Goal: Communication & Community: Answer question/provide support

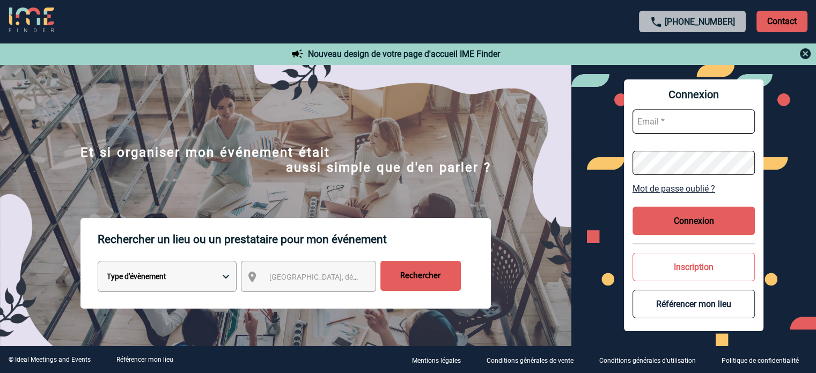
type input "cecile.schuck@capgemini.com"
click at [710, 220] on button "Connexion" at bounding box center [694, 221] width 122 height 28
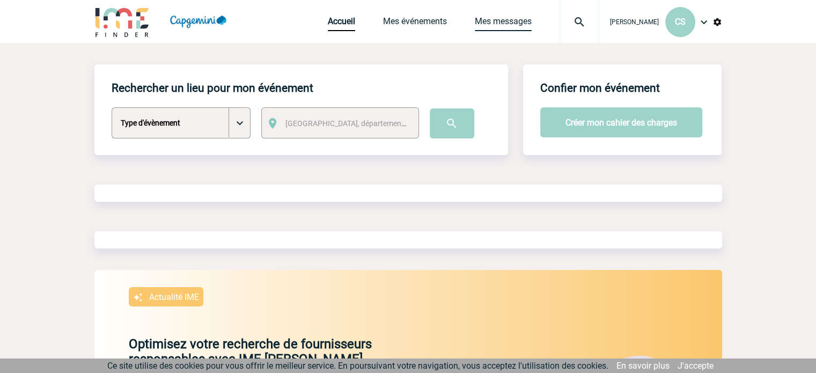
click at [498, 17] on link "Mes messages" at bounding box center [503, 23] width 57 height 15
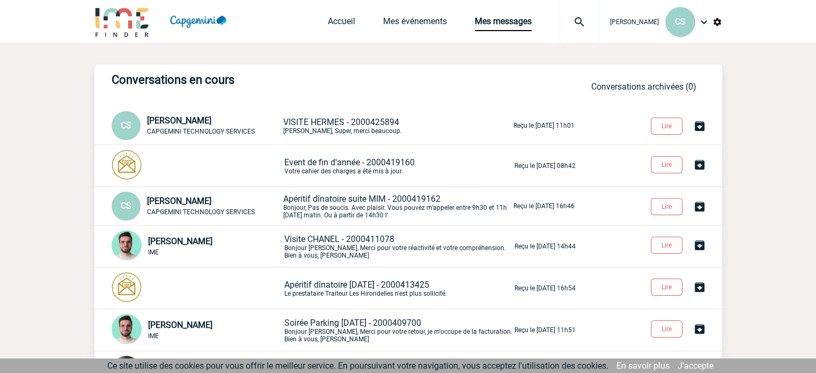
click at [333, 119] on span "VISITE HERMES - 2000425894" at bounding box center [341, 122] width 116 height 10
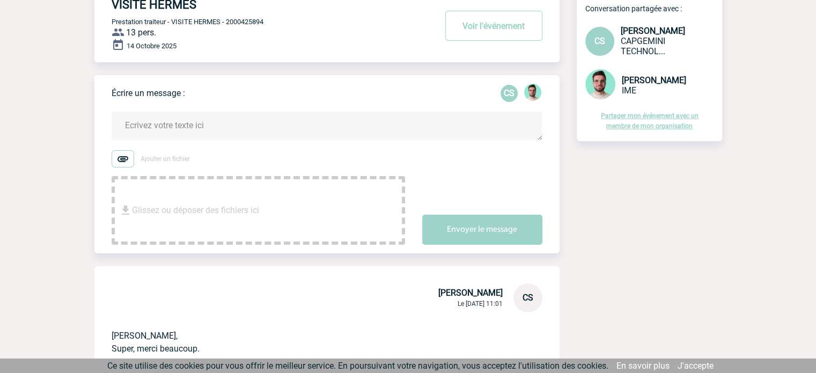
scroll to position [54, 0]
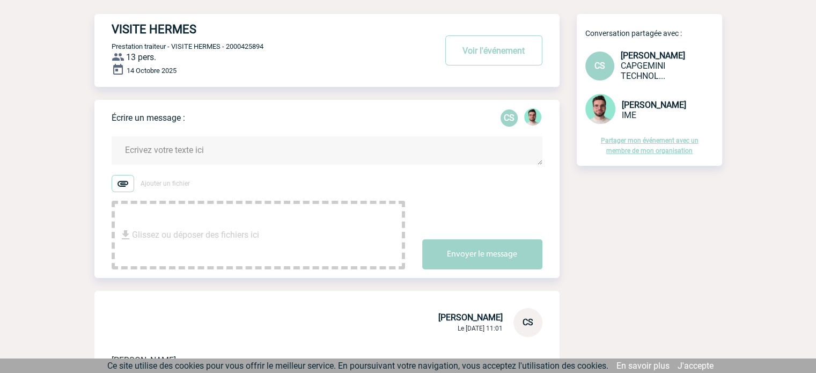
click at [246, 155] on textarea at bounding box center [327, 150] width 431 height 28
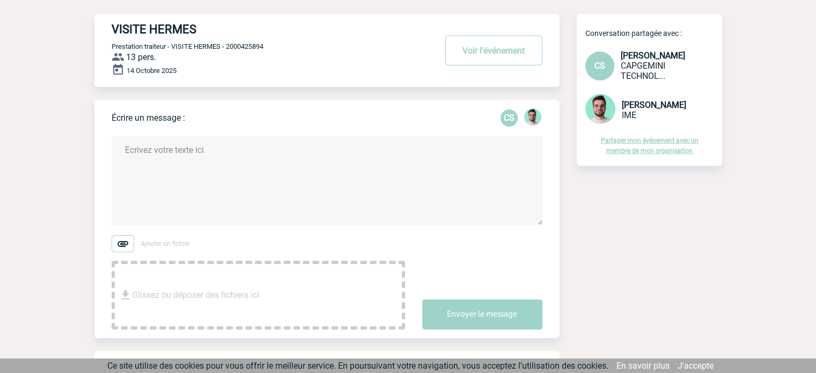
click at [228, 173] on textarea at bounding box center [327, 180] width 431 height 89
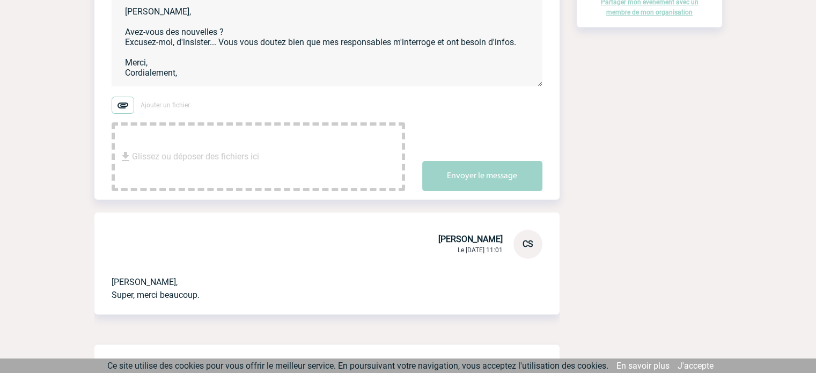
scroll to position [215, 0]
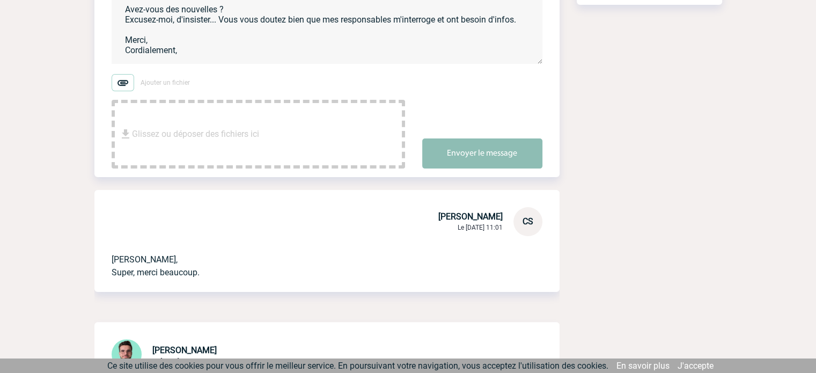
type textarea "Benjamin, Avez-vous des nouvelles ? Excusez-moi, d'insister... Vous vous doutez…"
click at [518, 154] on button "Envoyer le message" at bounding box center [482, 153] width 120 height 30
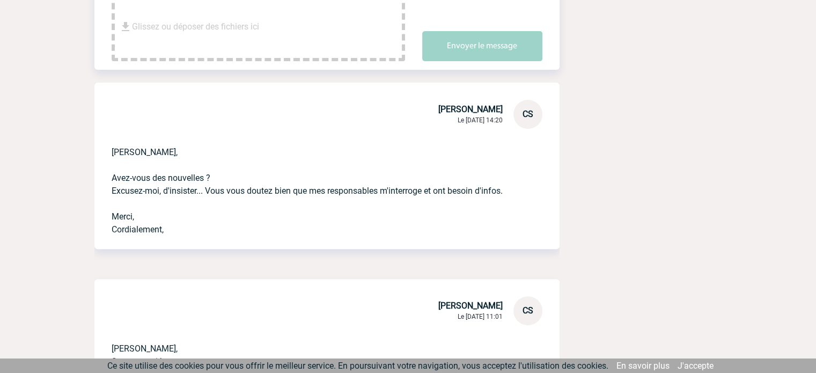
scroll to position [0, 0]
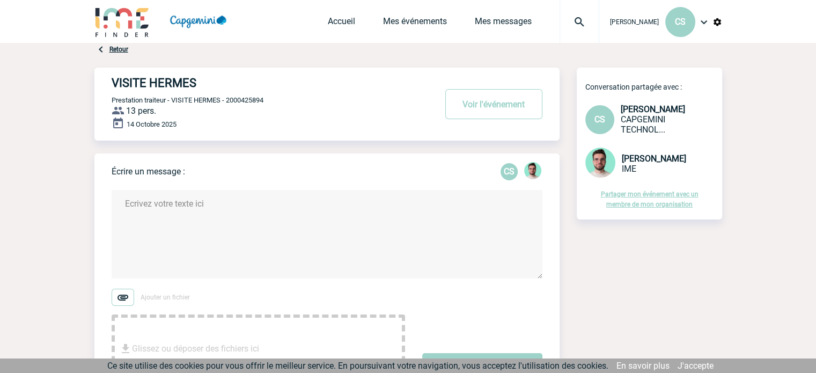
click at [233, 205] on textarea at bounding box center [327, 234] width 431 height 89
click at [518, 24] on link "Mes messages" at bounding box center [503, 23] width 57 height 15
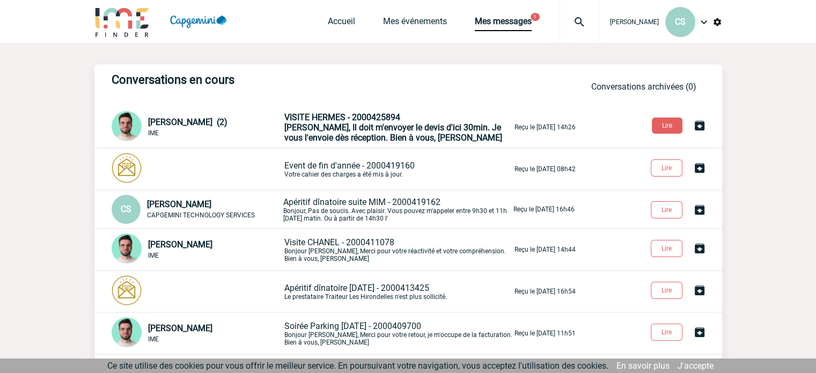
click at [334, 129] on span "[PERSON_NAME], Il doit m'envoyer le devis d'ici 30min. Je vous l'envoie dès réc…" at bounding box center [393, 132] width 218 height 20
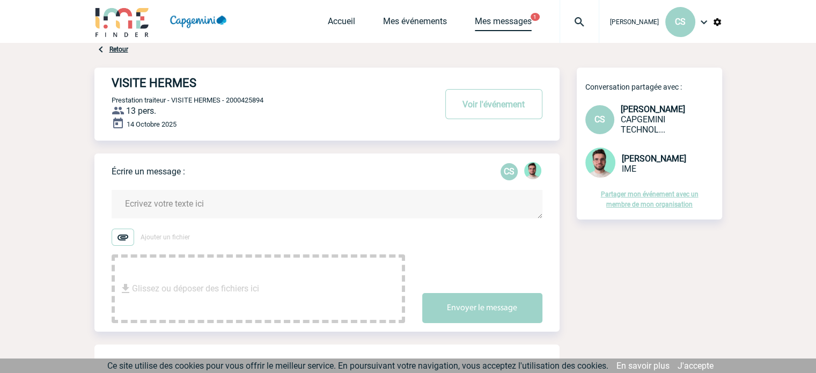
click at [519, 22] on link "Mes messages" at bounding box center [503, 23] width 57 height 15
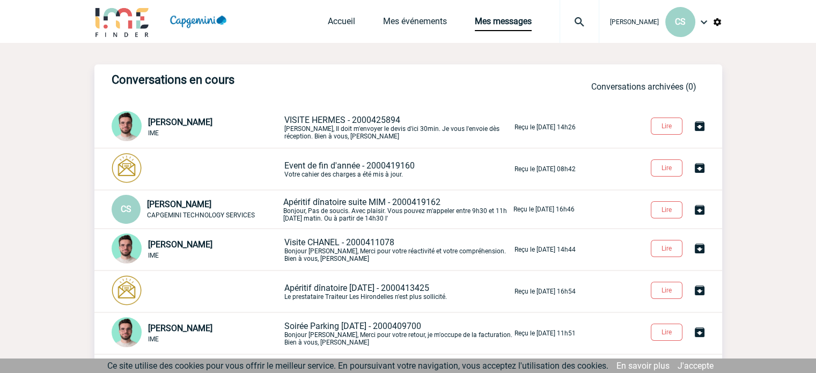
click at [352, 133] on p "VISITE HERMES - 2000425894 Cécile, Il doit m'envoyer le devis d'ici 30min. Je v…" at bounding box center [398, 127] width 228 height 25
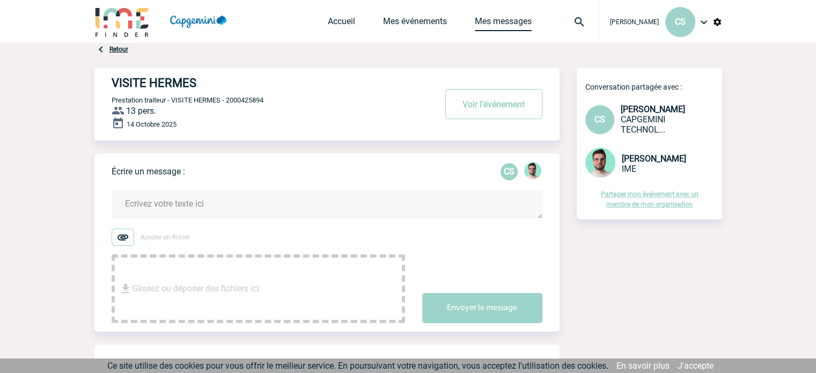
click at [520, 17] on link "Mes messages" at bounding box center [503, 23] width 57 height 15
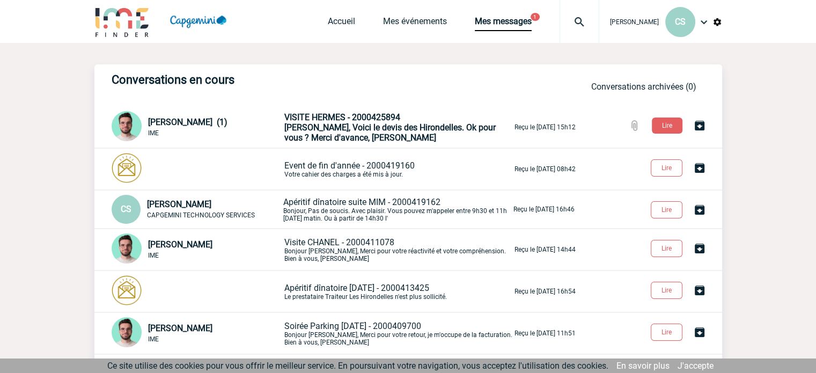
click at [332, 133] on span "Cécile, Voici le devis des Hirondelles. Ok pour vous ? Merci d'avance, Benjamin" at bounding box center [389, 132] width 211 height 20
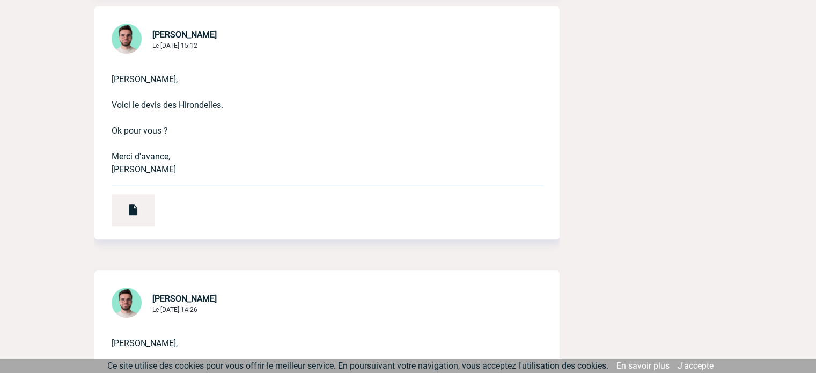
scroll to position [376, 0]
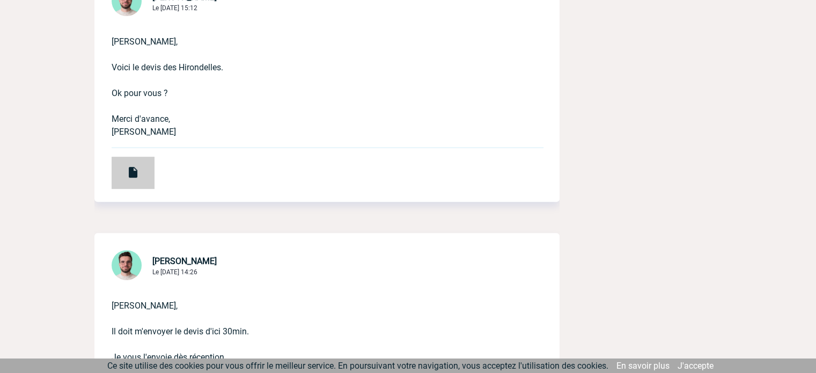
click at [137, 169] on img at bounding box center [133, 172] width 13 height 13
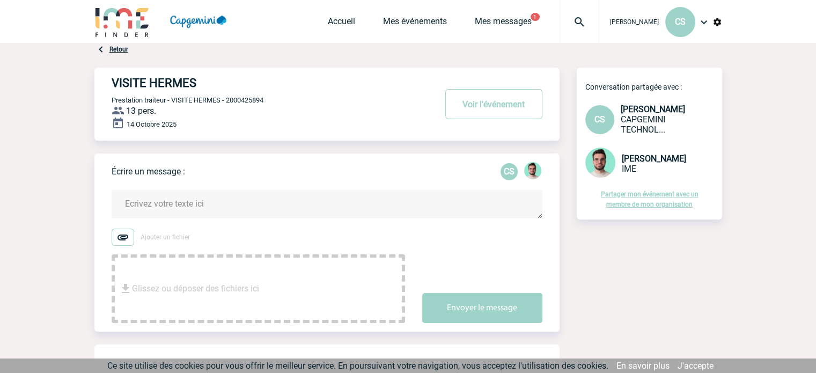
click at [221, 199] on textarea at bounding box center [327, 204] width 431 height 28
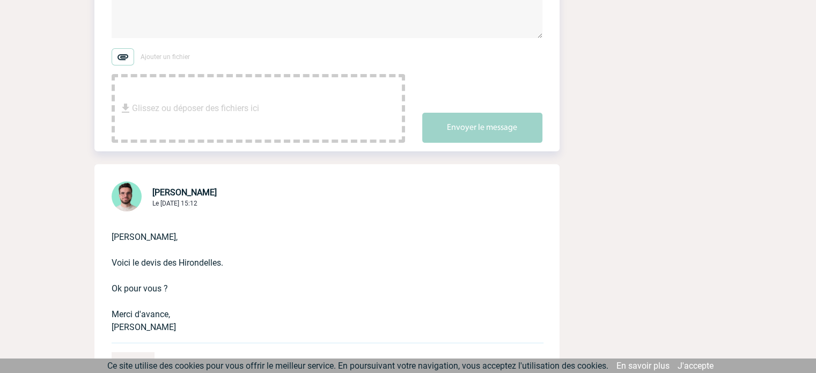
scroll to position [268, 0]
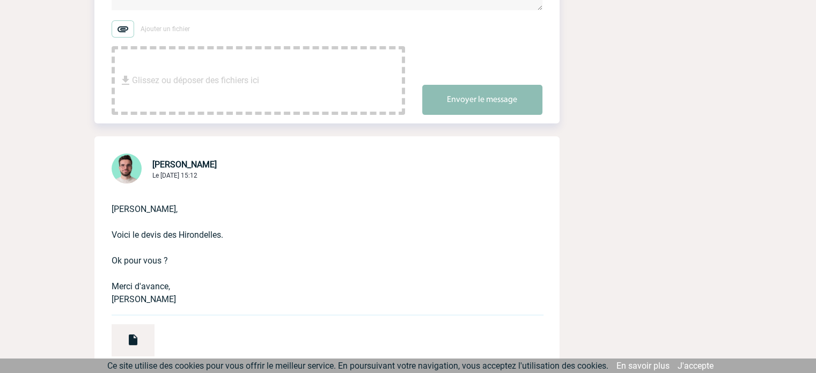
type textarea "Extra, je vous remercie ! J'attends validation du management."
click at [469, 114] on button "Envoyer le message" at bounding box center [482, 100] width 120 height 30
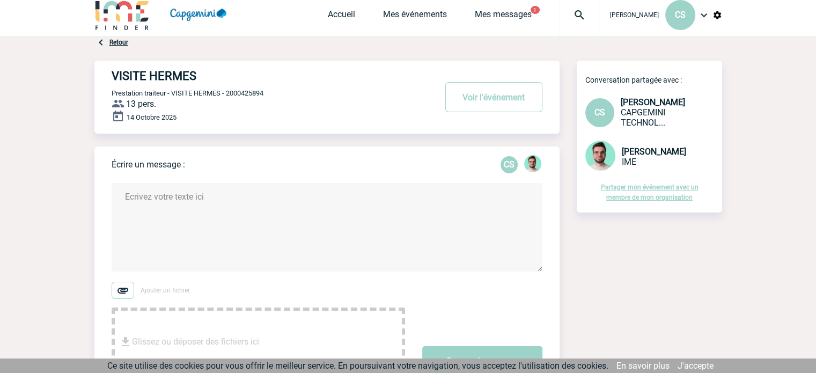
scroll to position [0, 0]
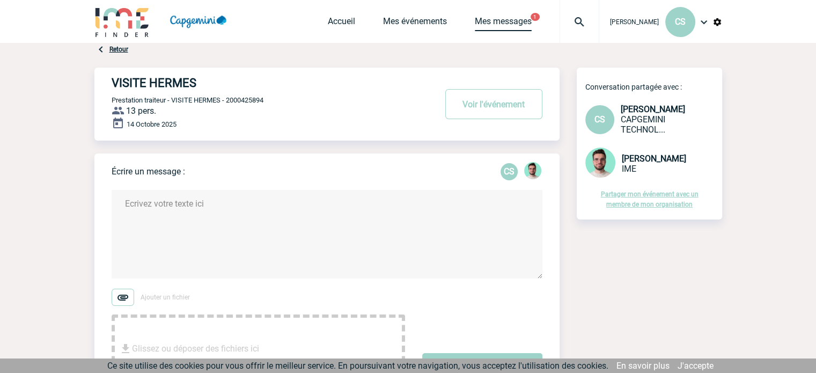
click at [511, 20] on link "Mes messages" at bounding box center [503, 23] width 57 height 15
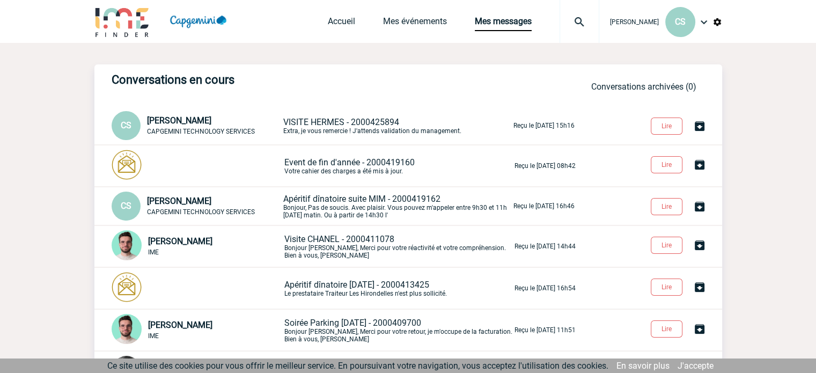
click at [303, 131] on p "VISITE HERMES - 2000425894 Extra, je vous remercie ! J'attends validation du ma…" at bounding box center [397, 126] width 228 height 18
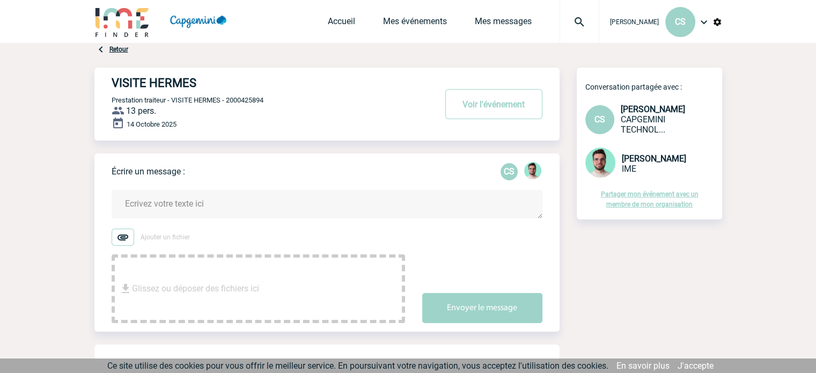
click at [273, 195] on textarea at bounding box center [327, 204] width 431 height 28
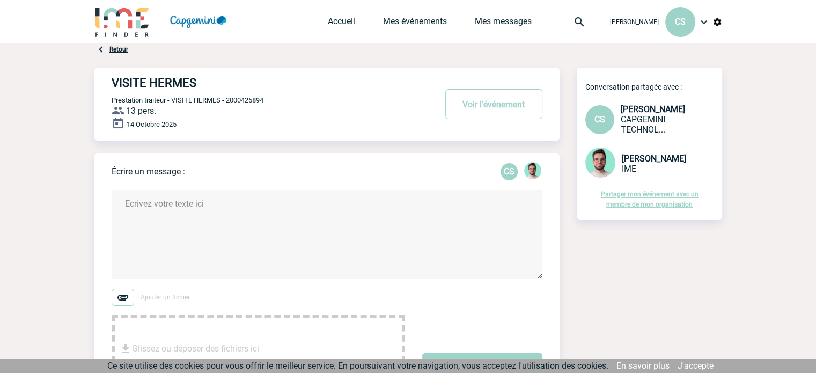
type textarea "B"
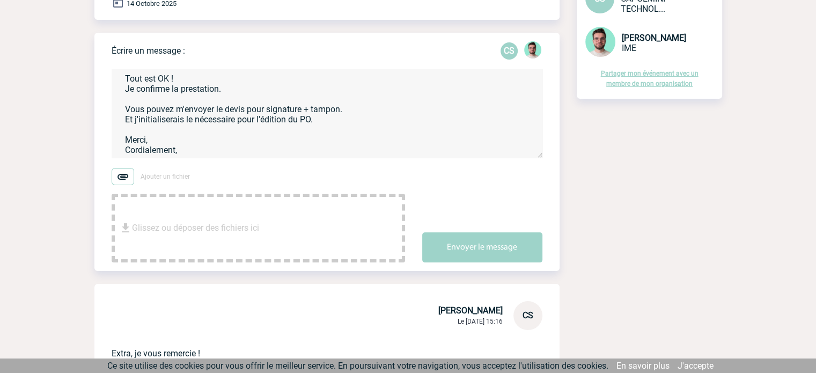
scroll to position [107, 0]
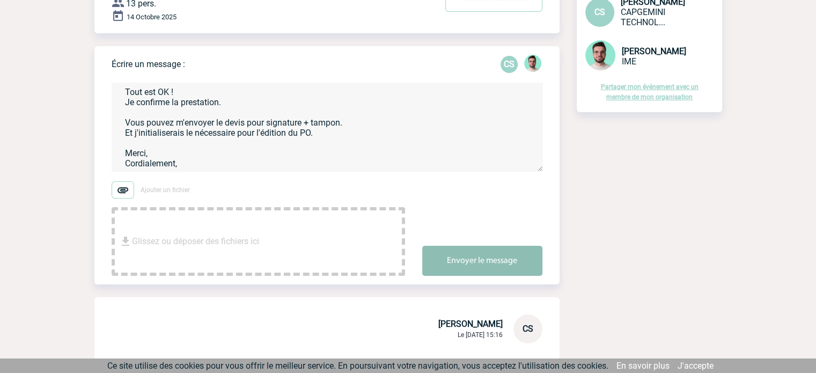
type textarea "Benjamin, Tout est OK ! Je confirme la prestation. Vous pouvez m'envoyer le dev…"
click at [481, 261] on button "Envoyer le message" at bounding box center [482, 261] width 120 height 30
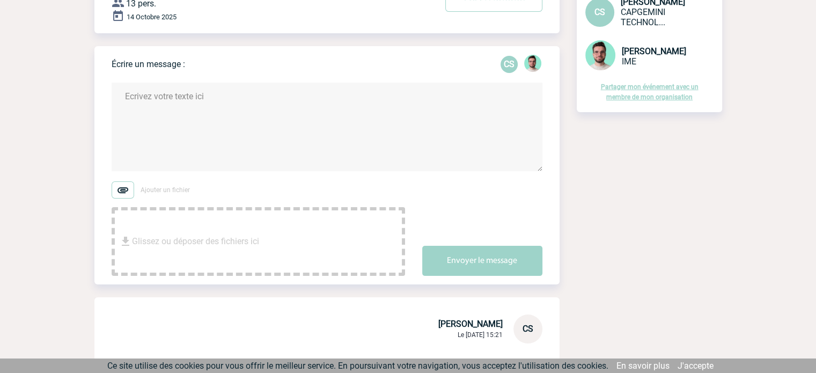
scroll to position [0, 0]
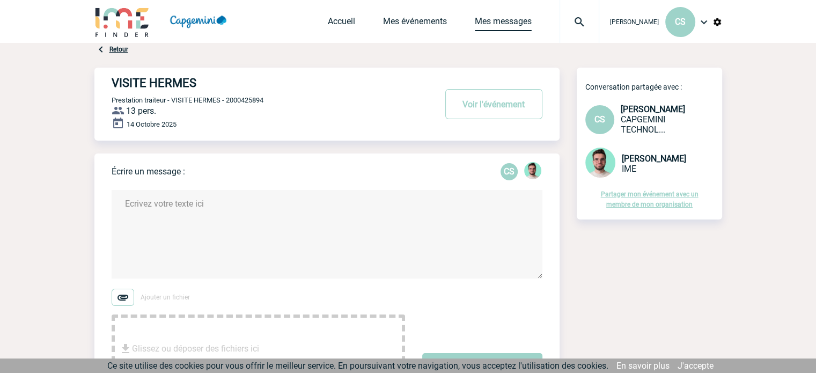
click at [518, 18] on link "Mes messages" at bounding box center [503, 23] width 57 height 15
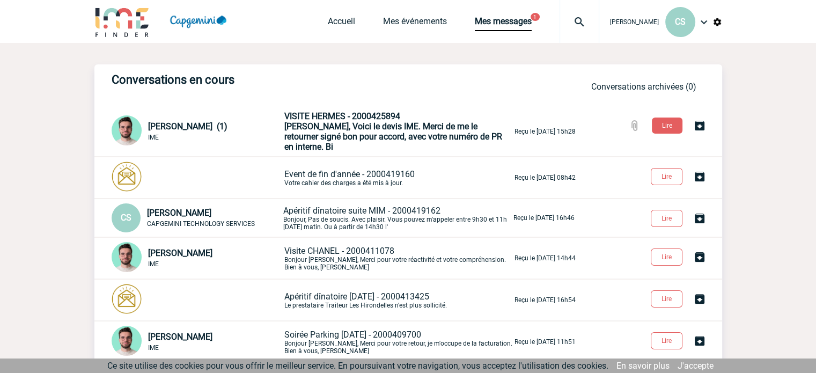
click at [393, 127] on span "Cécile, Voici le devis IME. Merci de me le retourner signé bon pour accord, ave…" at bounding box center [393, 136] width 218 height 31
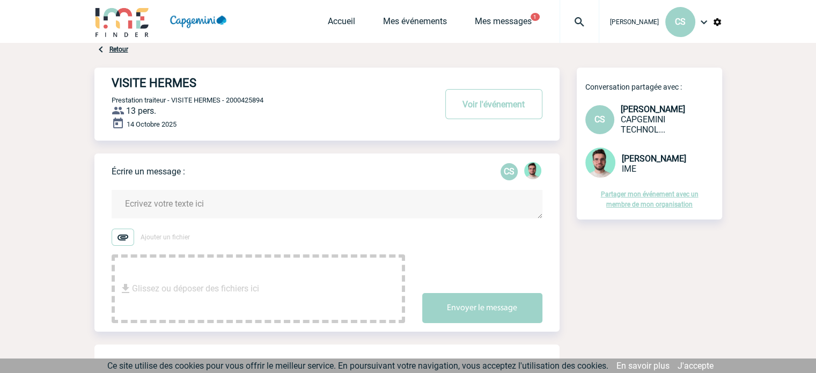
click at [120, 237] on img at bounding box center [123, 237] width 23 height 17
click at [0, 0] on input "Ajouter un fichier" at bounding box center [0, 0] width 0 height 0
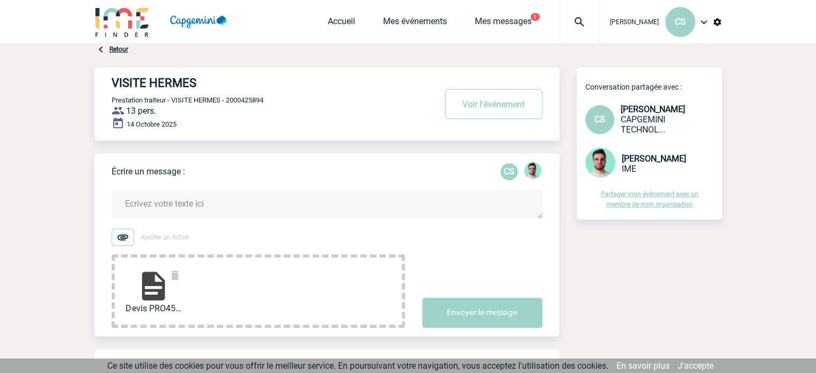
click at [318, 200] on textarea at bounding box center [327, 204] width 431 height 28
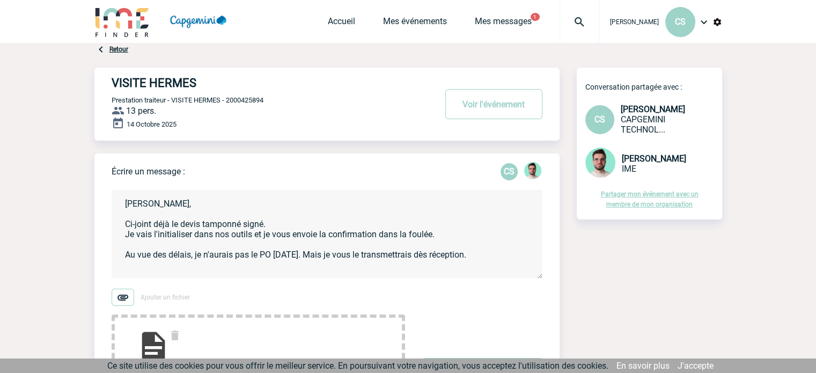
scroll to position [268, 0]
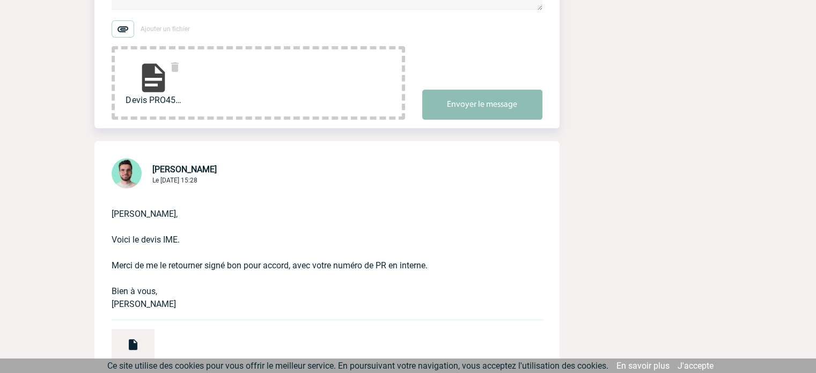
type textarea "[PERSON_NAME], Ci-joint déjà le devis tamponné signé. Je vais l'initialiser dan…"
click at [509, 113] on button "Envoyer le message" at bounding box center [482, 105] width 120 height 30
